Goal: Find specific page/section: Find specific page/section

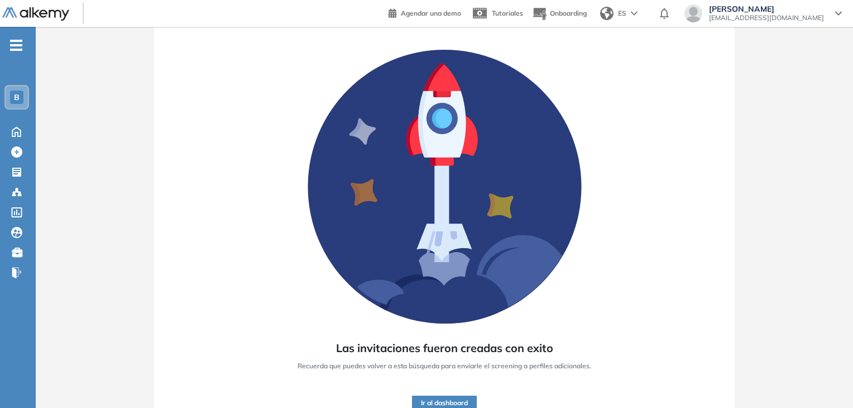
click at [446, 401] on button "Ir al dashboard" at bounding box center [444, 402] width 65 height 15
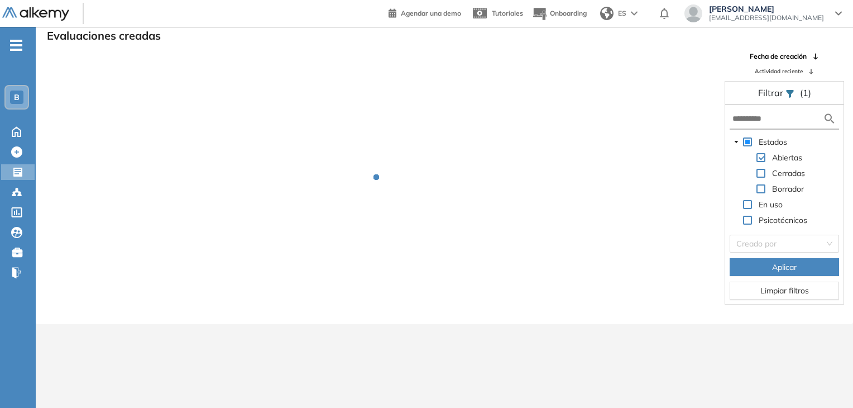
scroll to position [27, 0]
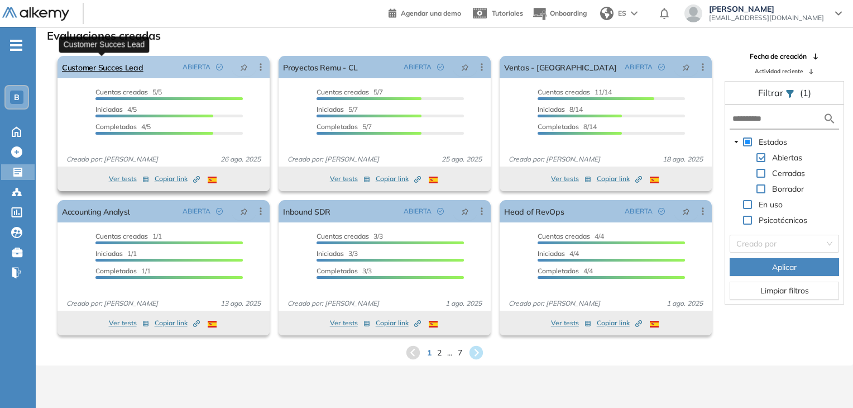
click at [113, 61] on link "Customer Succes Lead" at bounding box center [103, 67] width 82 height 22
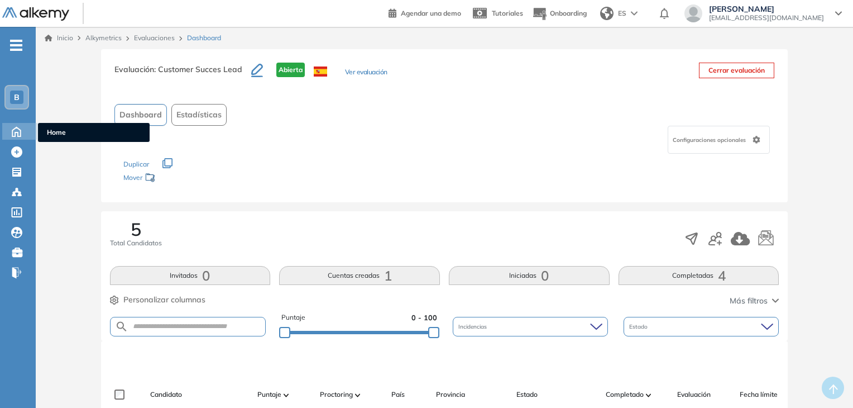
click at [16, 131] on icon at bounding box center [16, 131] width 8 height 9
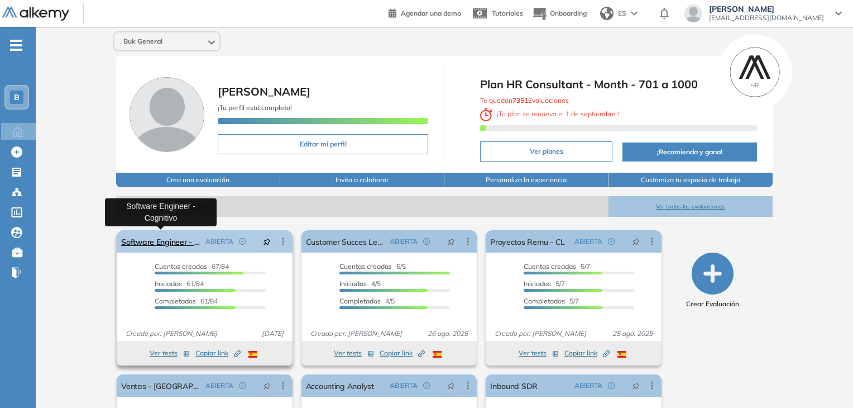
click at [181, 245] on link "Software Engineer - Cognitivo" at bounding box center [160, 241] width 79 height 22
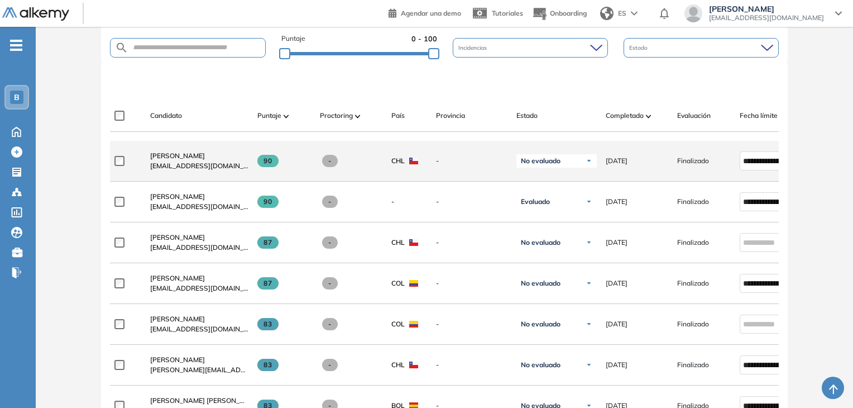
scroll to position [279, 0]
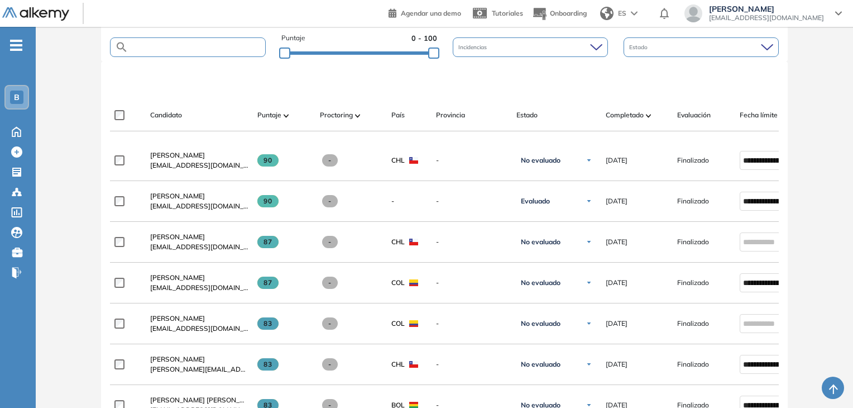
click at [157, 49] on input "text" at bounding box center [196, 47] width 137 height 8
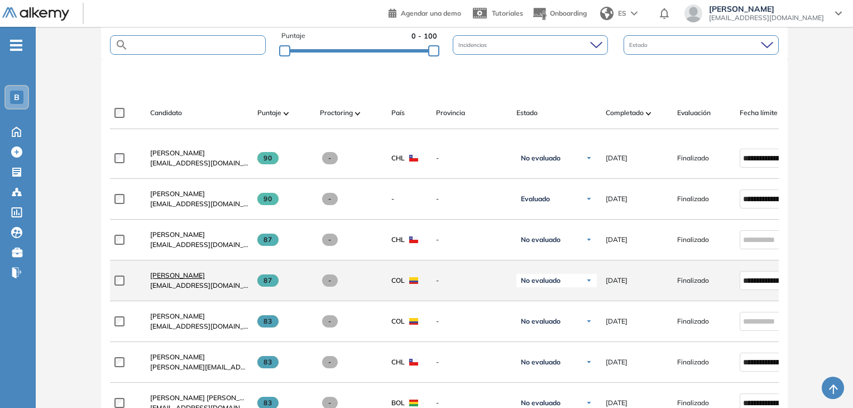
scroll to position [112, 0]
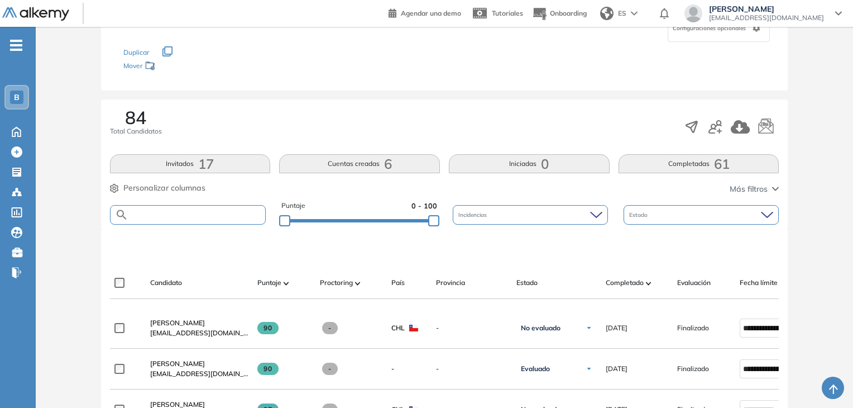
click at [162, 214] on input "text" at bounding box center [196, 214] width 137 height 8
type input "*"
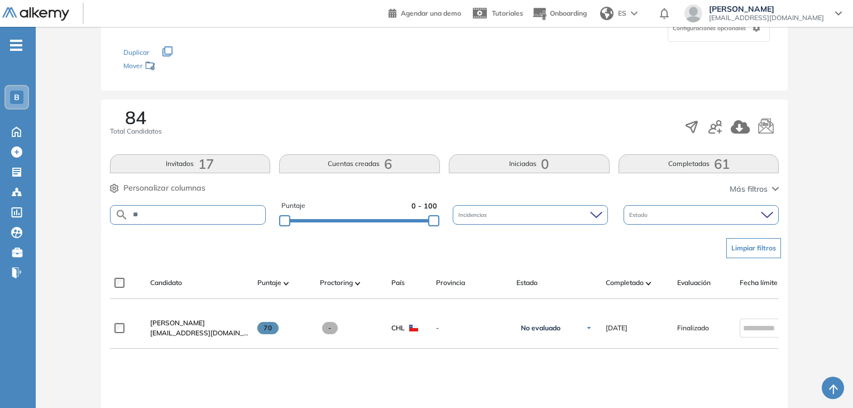
type input "*"
type input "******"
